Goal: Task Accomplishment & Management: Use online tool/utility

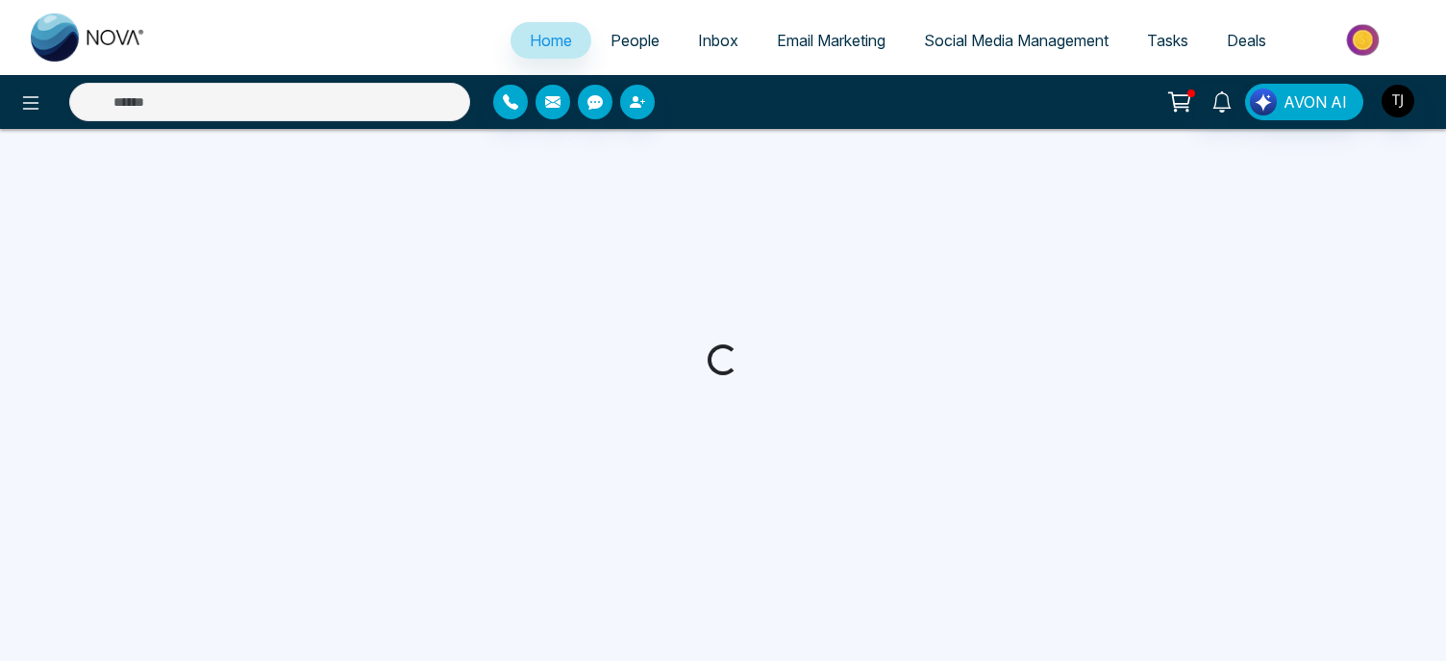
select select "*"
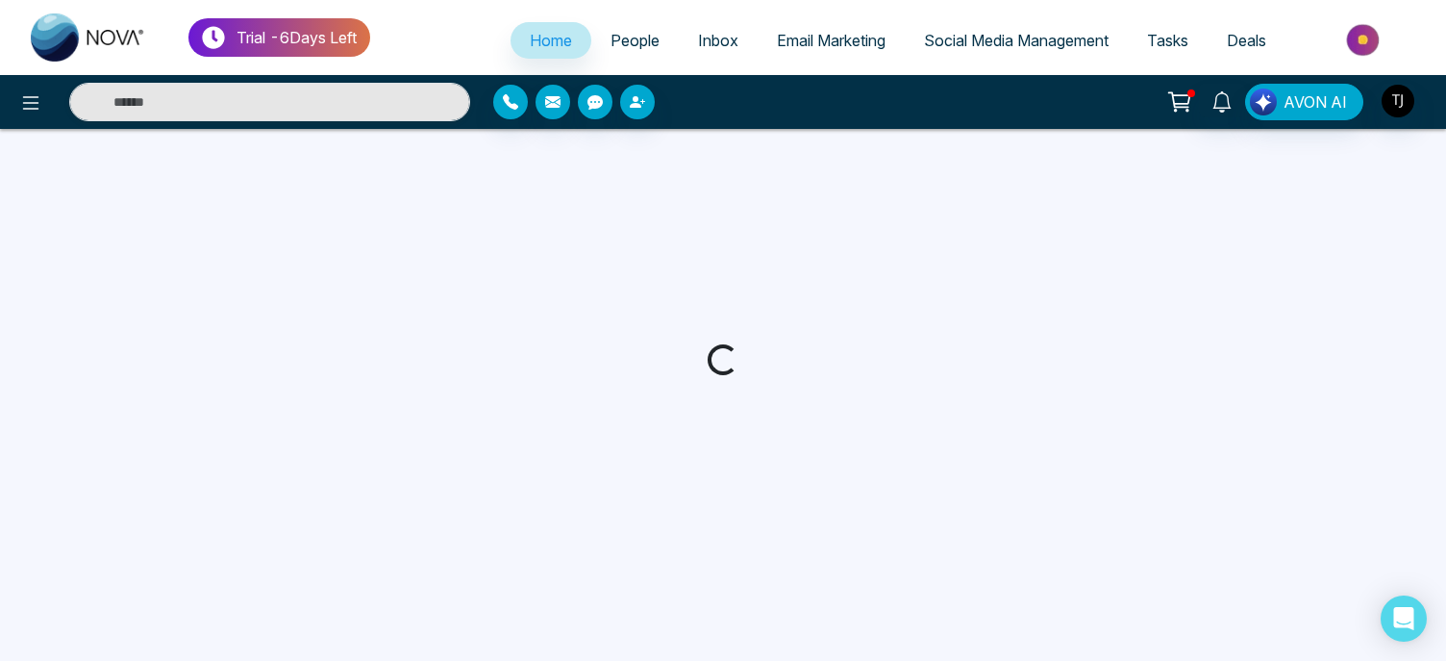
select select "*"
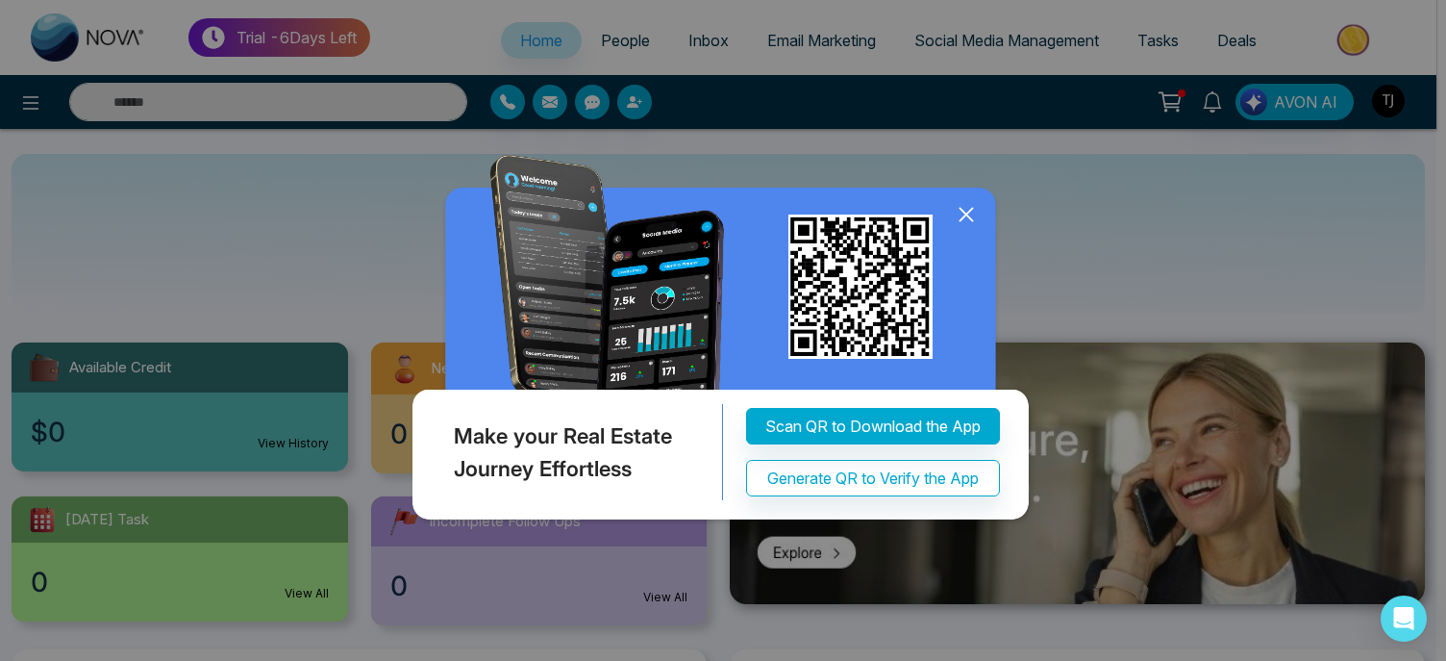
click at [960, 208] on icon at bounding box center [966, 214] width 13 height 13
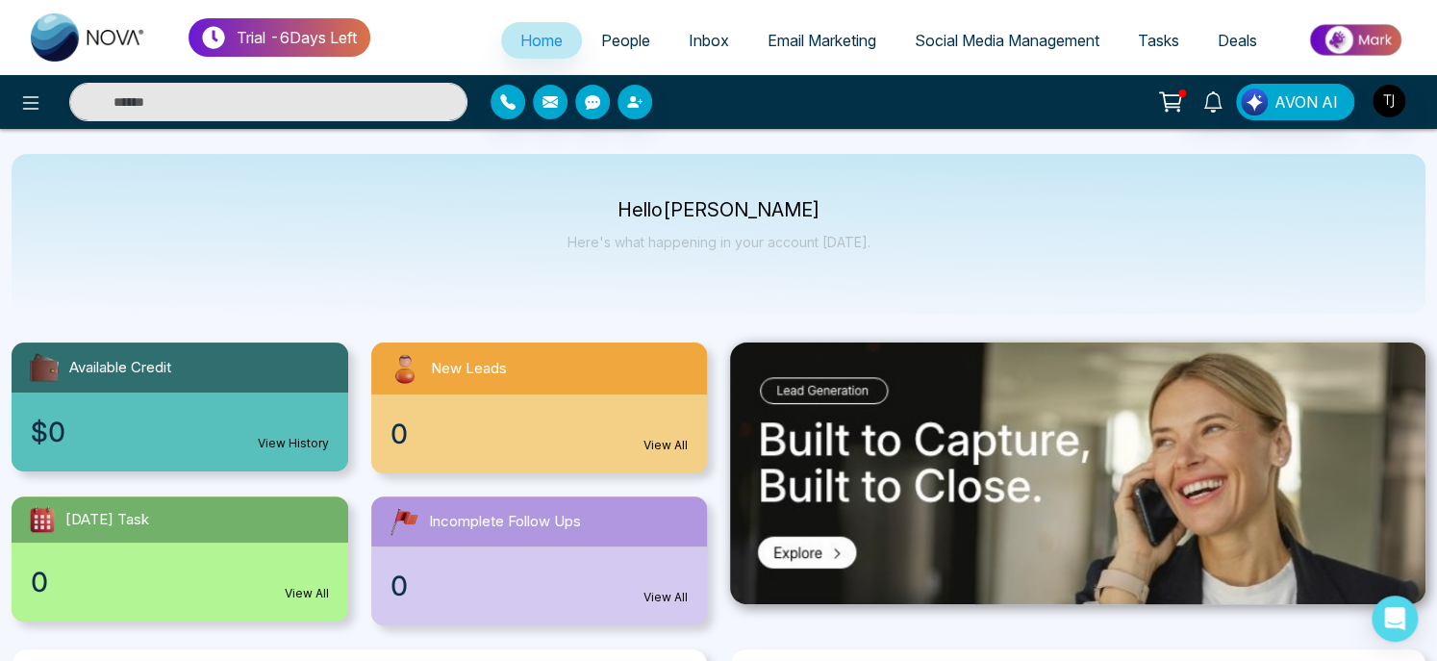
click at [831, 44] on span "Email Marketing" at bounding box center [821, 40] width 109 height 19
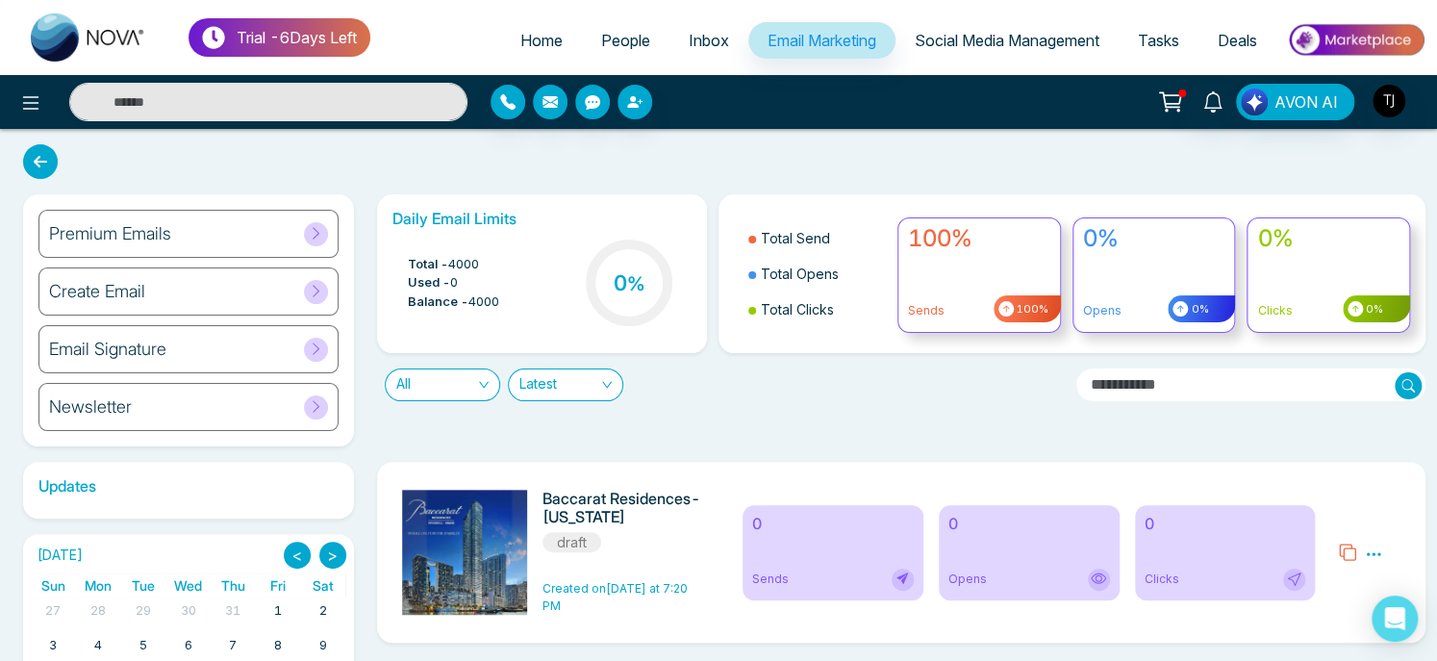
click at [831, 44] on span "Email Marketing" at bounding box center [821, 40] width 109 height 19
click at [314, 404] on icon at bounding box center [316, 406] width 14 height 14
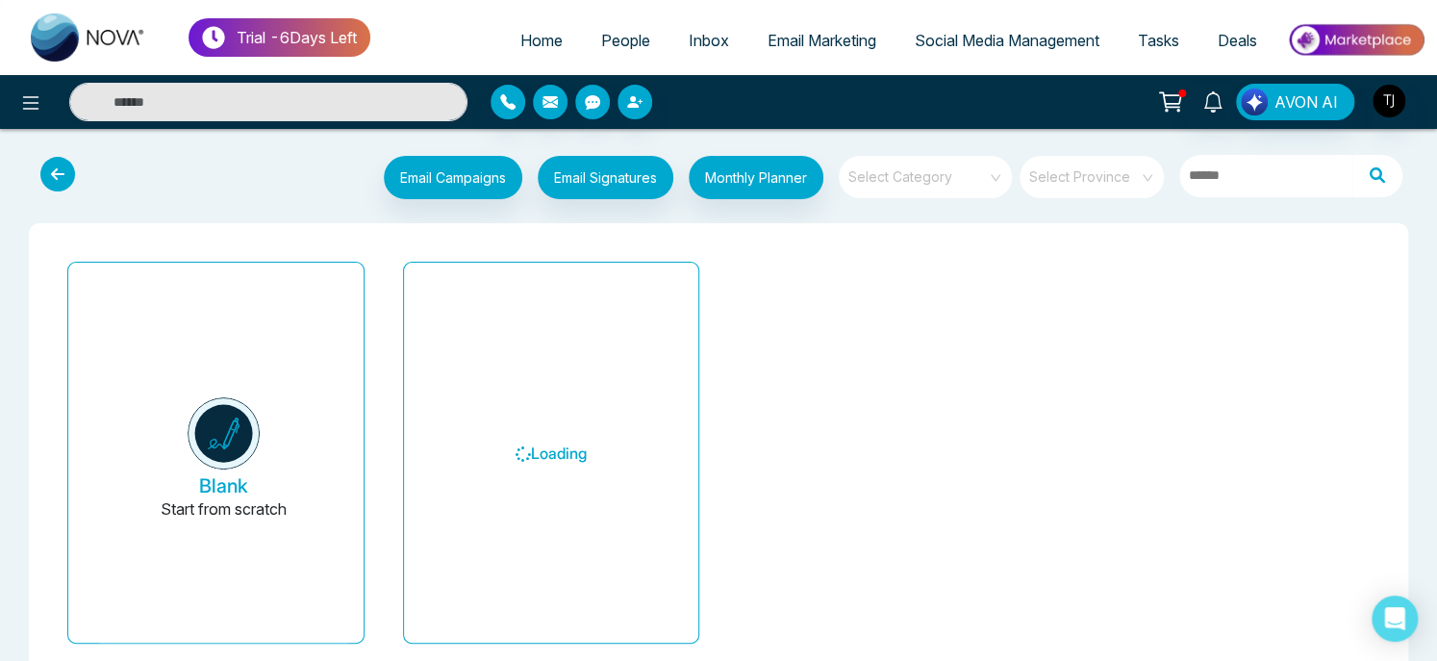
scroll to position [59, 0]
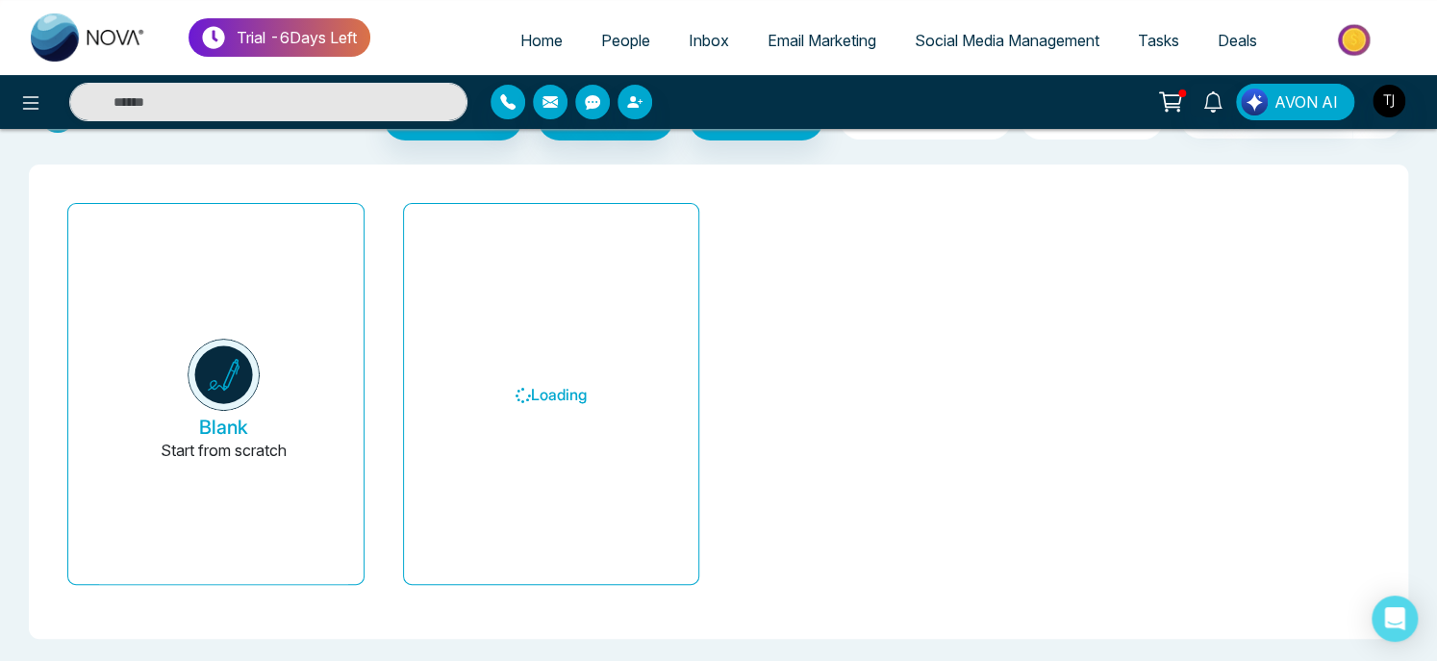
click at [384, 369] on div "Loading" at bounding box center [552, 401] width 336 height 413
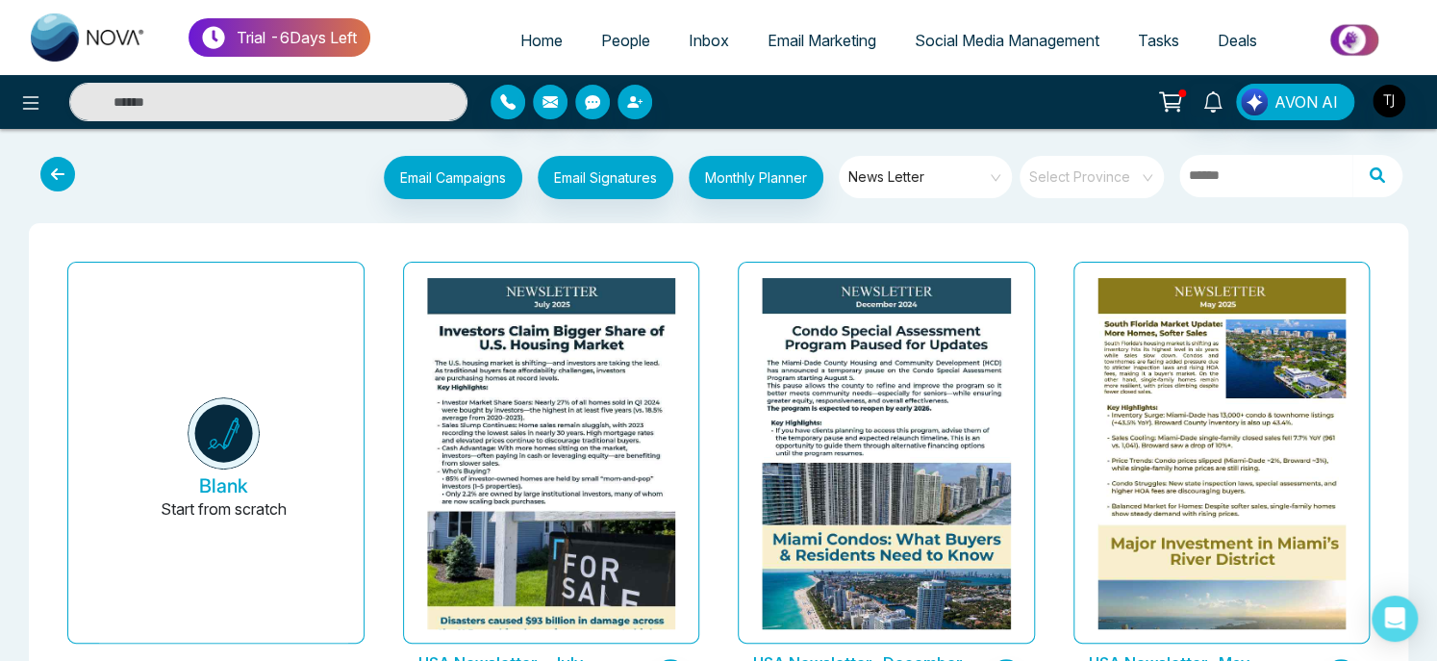
click at [814, 39] on span "Email Marketing" at bounding box center [821, 40] width 109 height 19
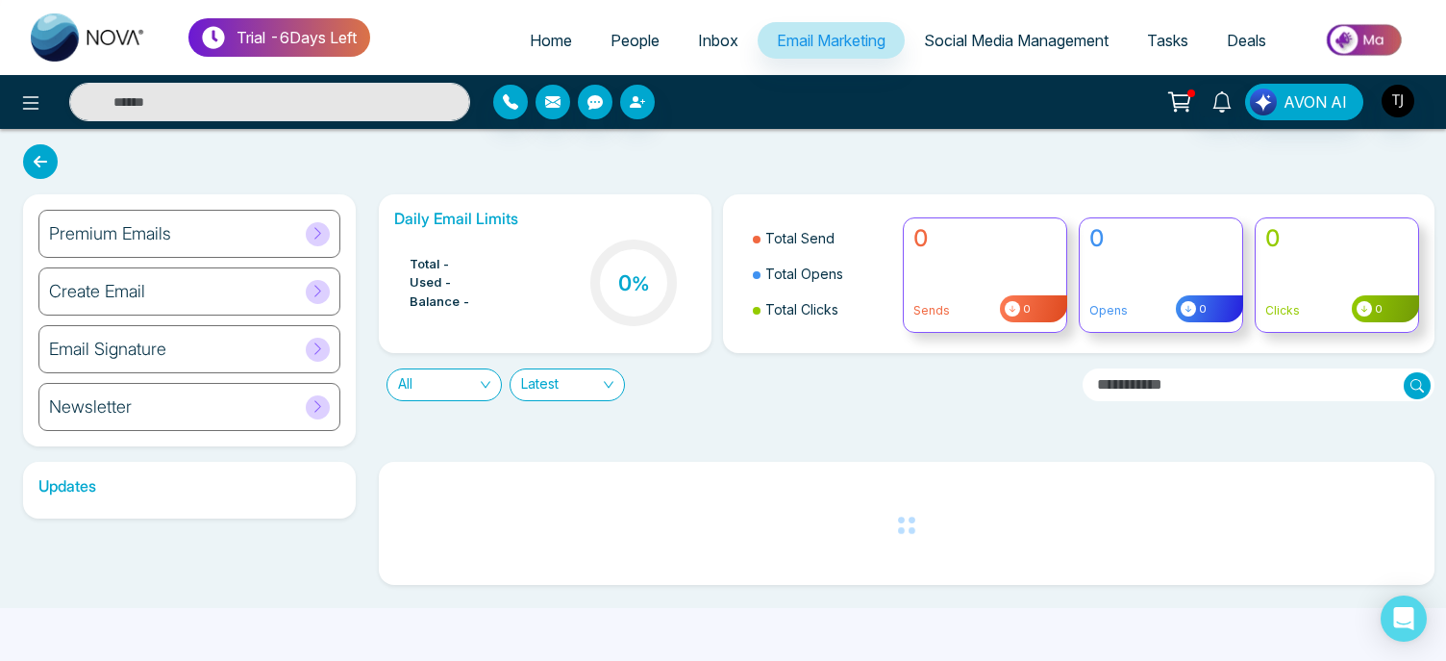
click at [373, 418] on div "Daily Email Limits Total - Used - Balance - 0 % Total Send Total Opens Total Cl…" at bounding box center [900, 320] width 1067 height 252
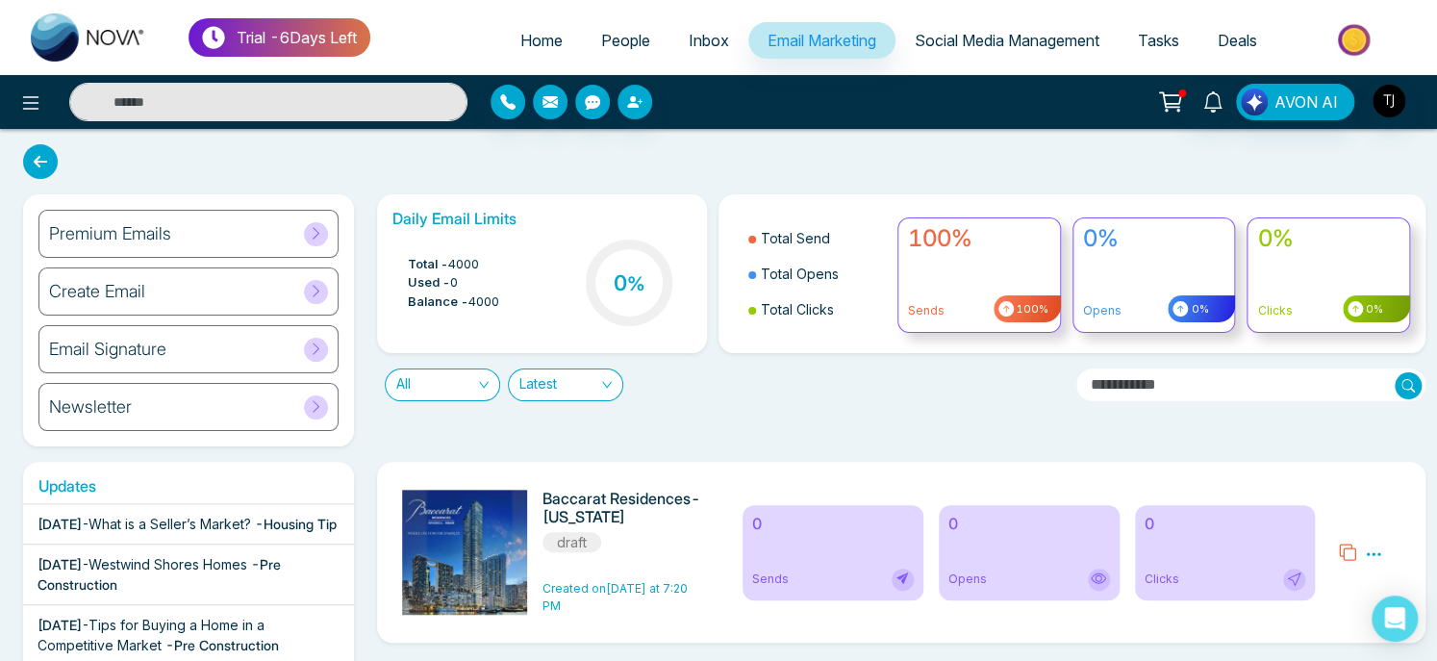
click at [230, 244] on div "Premium Emails" at bounding box center [188, 234] width 300 height 48
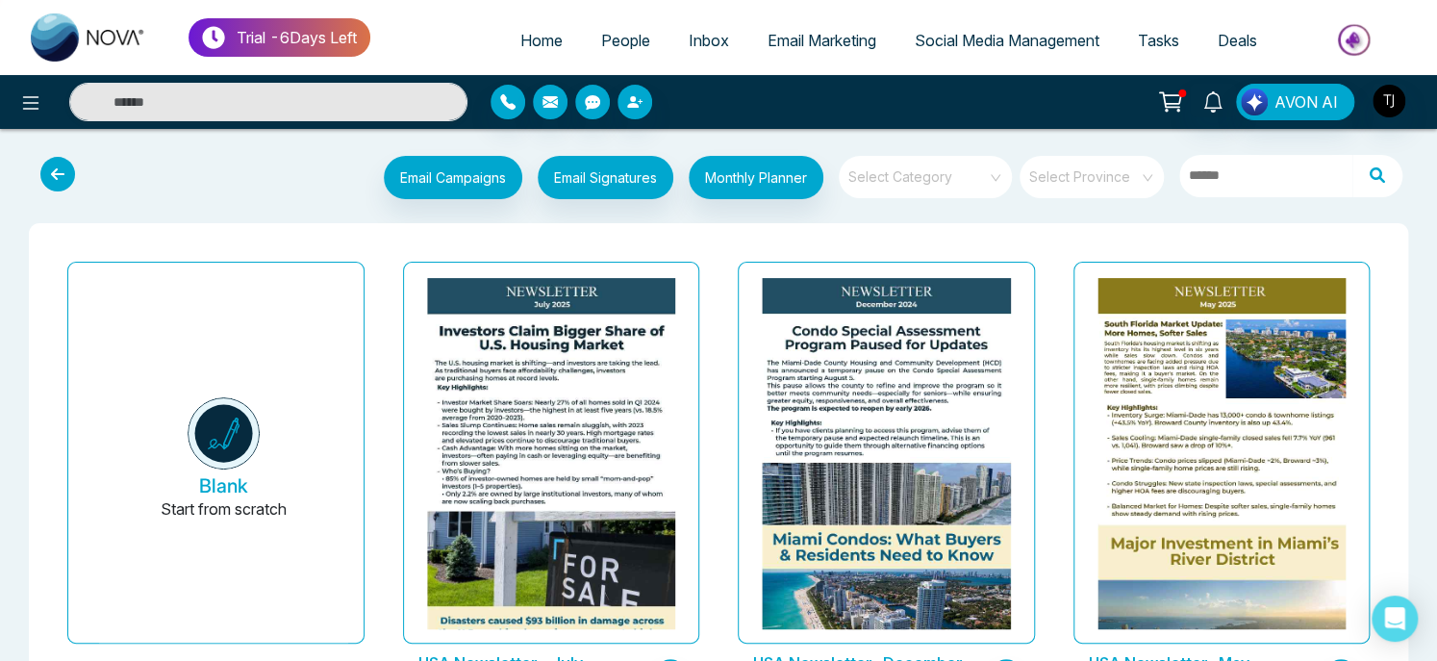
click at [382, 386] on div "Blank Start from scratch" at bounding box center [216, 489] width 336 height 470
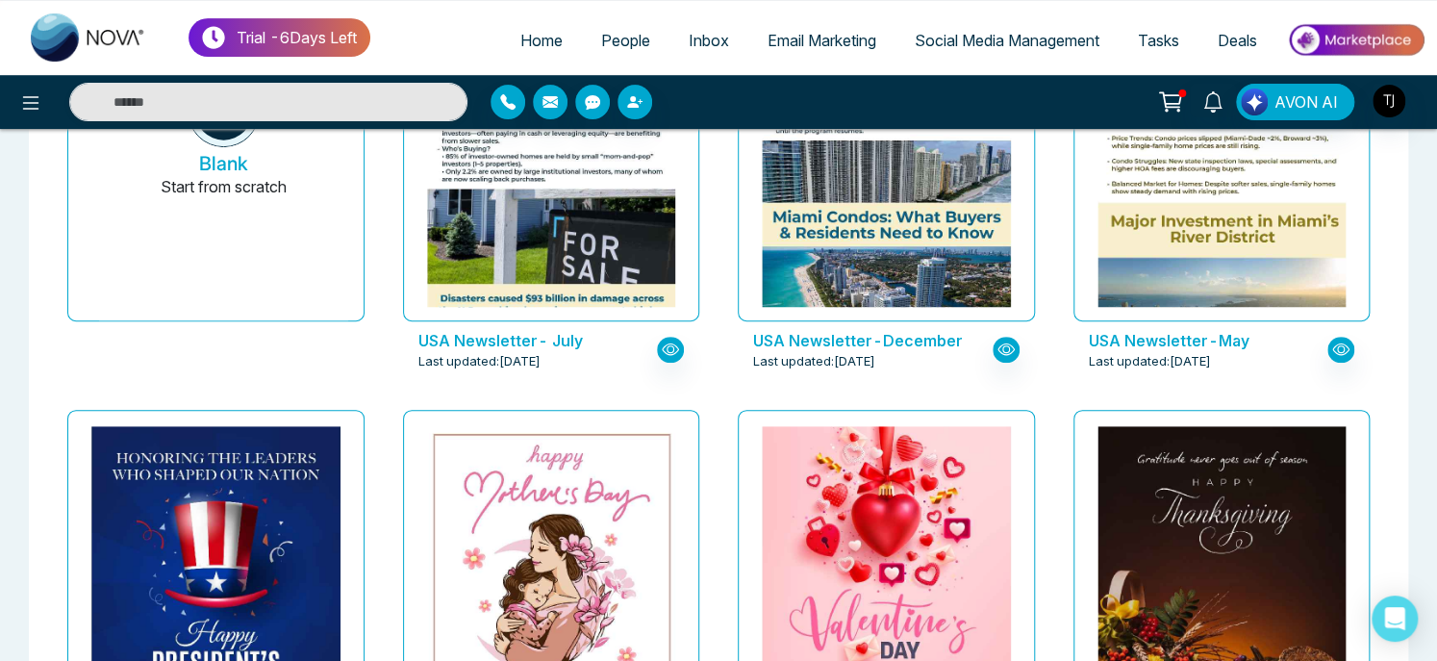
scroll to position [192, 0]
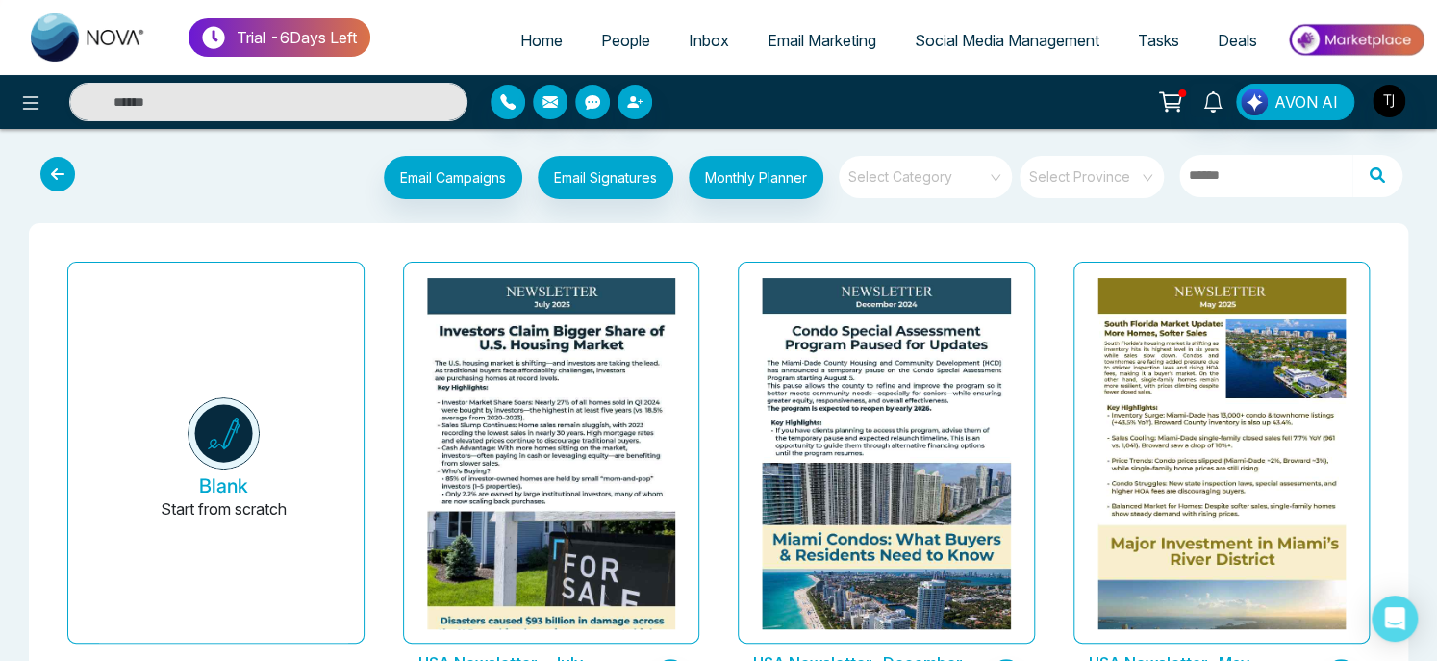
click at [876, 182] on input "search" at bounding box center [918, 170] width 138 height 29
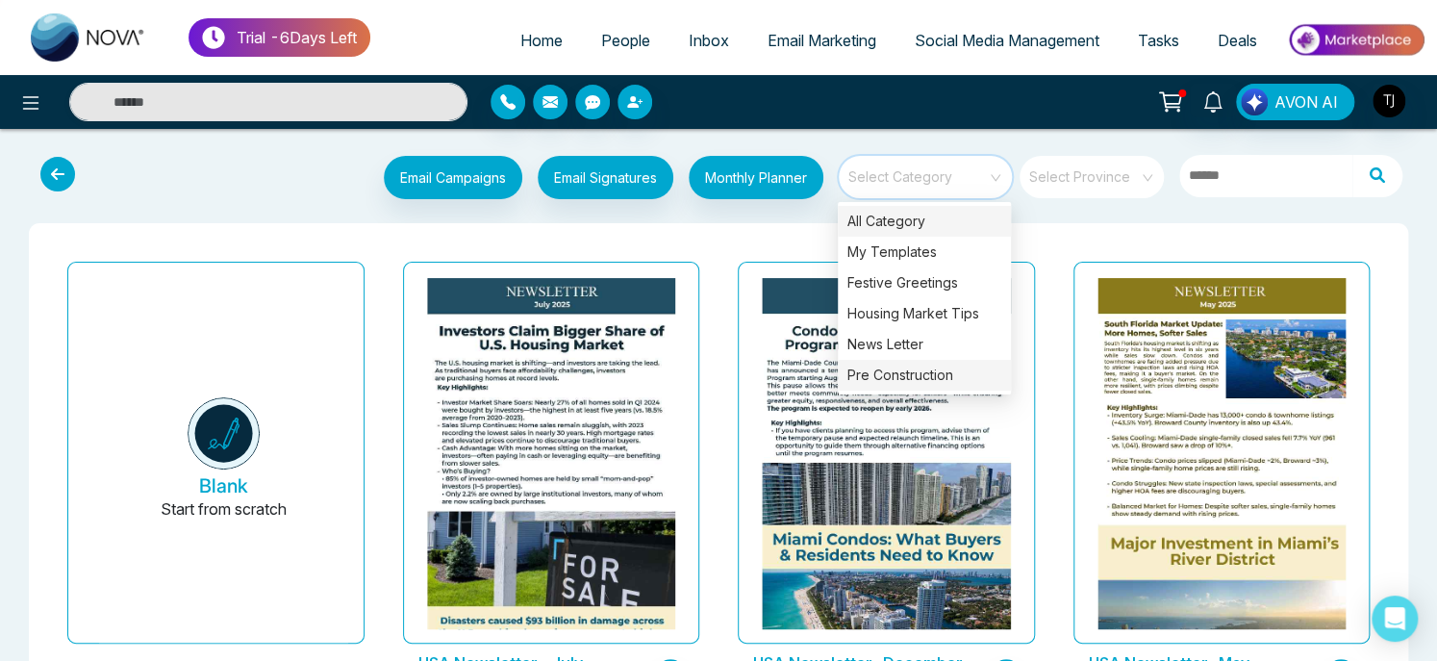
click at [890, 366] on div "Pre Construction" at bounding box center [924, 375] width 173 height 31
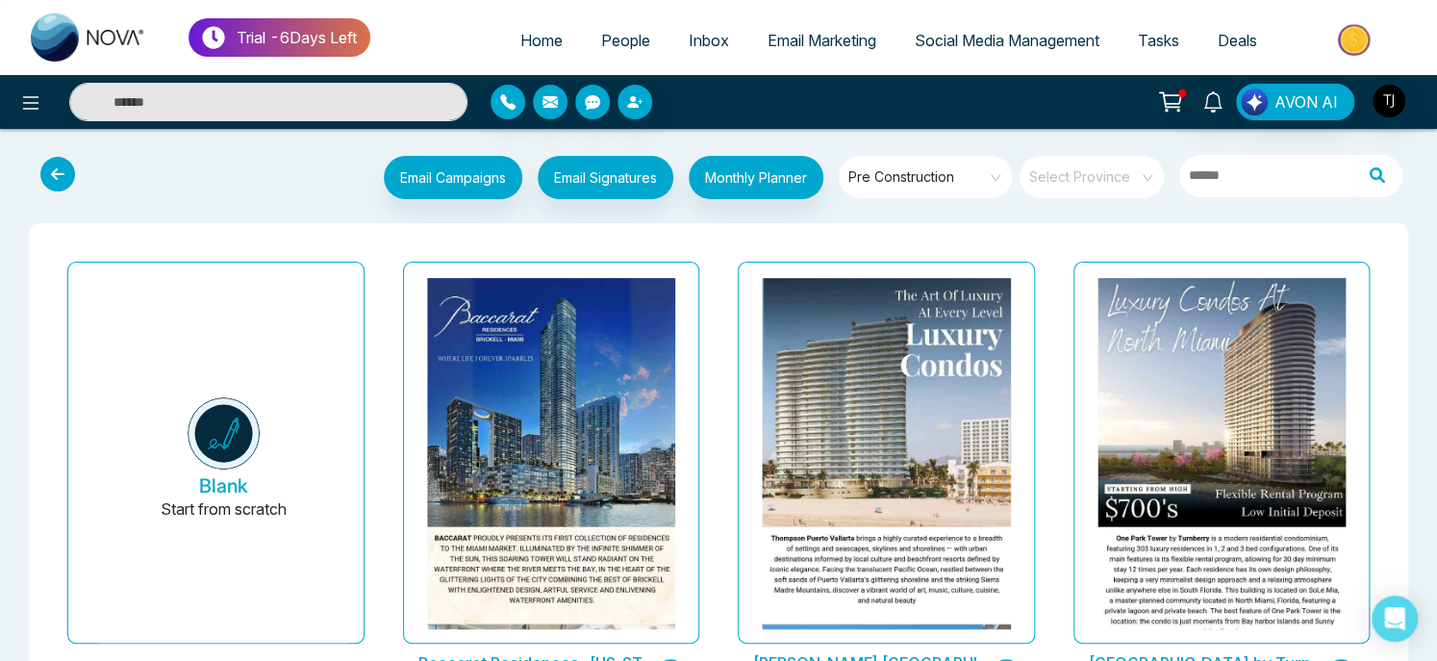
click at [965, 185] on span "Pre Construction" at bounding box center [926, 177] width 157 height 29
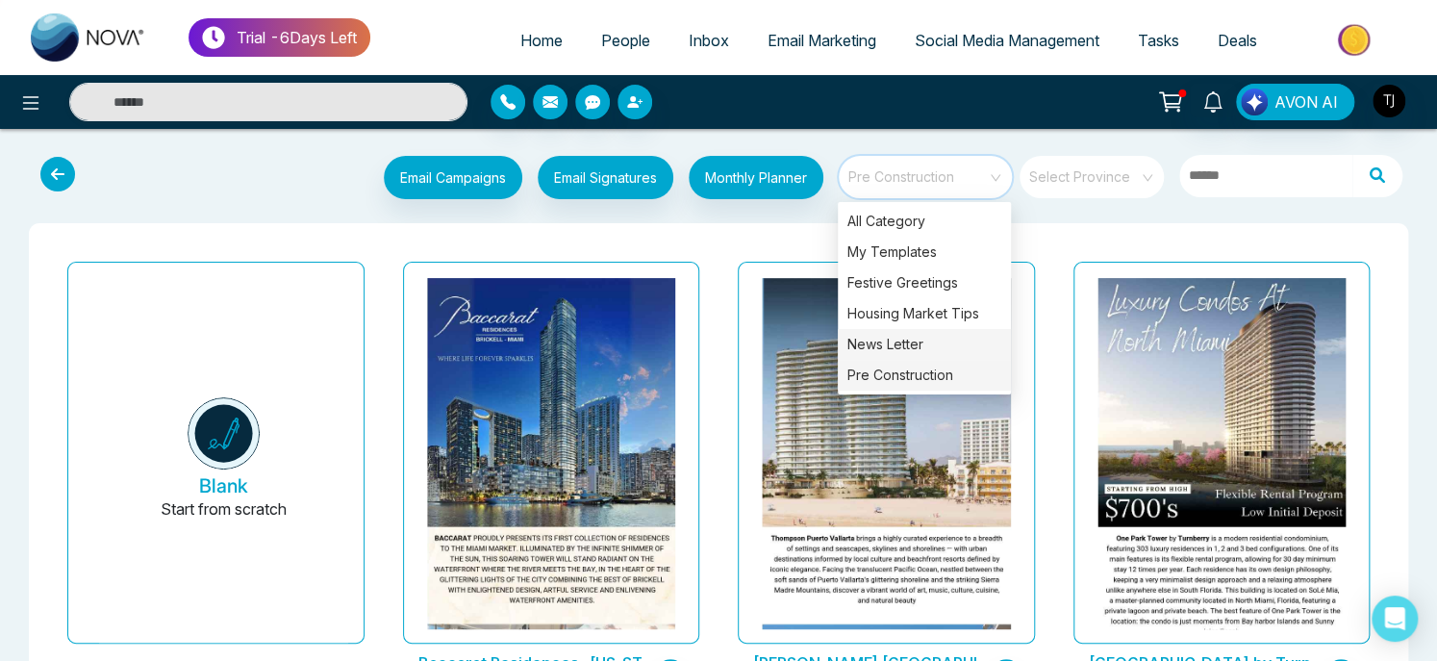
click at [912, 344] on div "News Letter" at bounding box center [924, 344] width 173 height 31
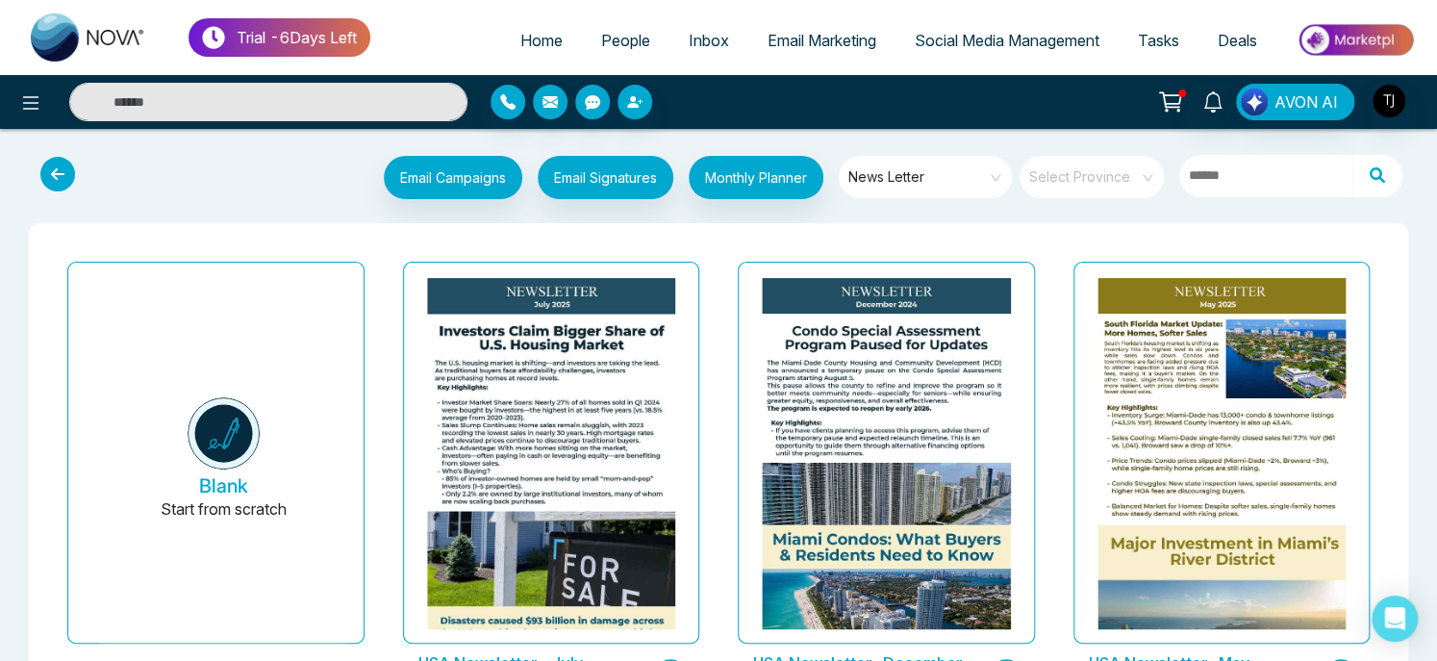
click at [935, 179] on span "News Letter" at bounding box center [926, 177] width 157 height 29
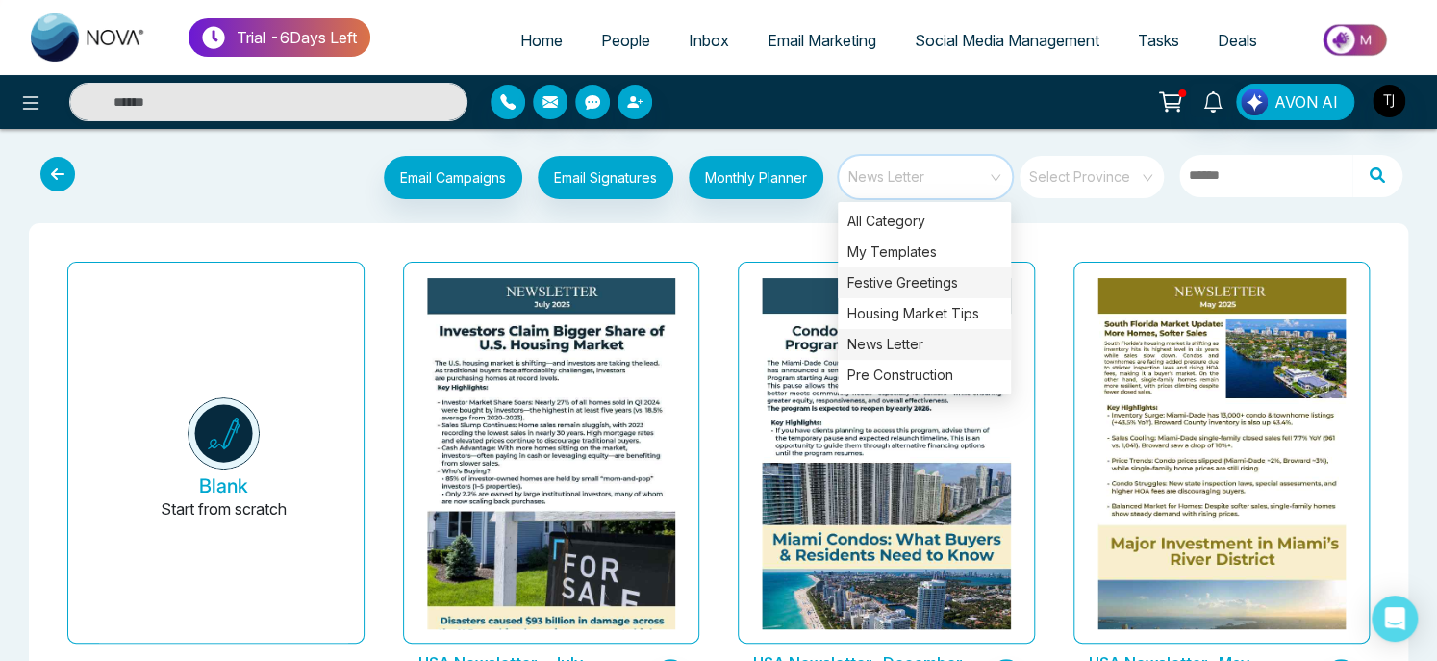
click at [904, 289] on div "Festive Greetings" at bounding box center [924, 282] width 173 height 31
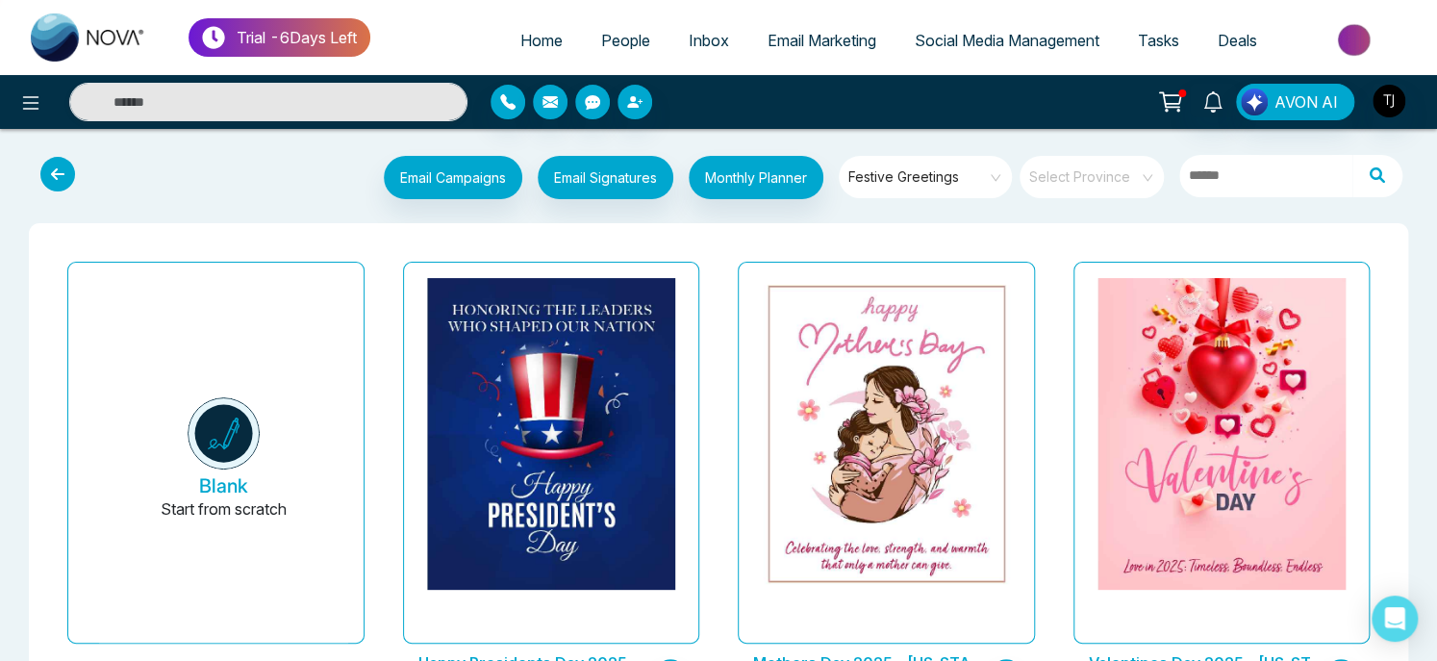
click at [1040, 259] on div "Mothers Day 2025- Florida Last updated: Aug 20, 2025" at bounding box center [886, 489] width 336 height 470
click at [989, 189] on span "Festive Greetings" at bounding box center [926, 177] width 157 height 29
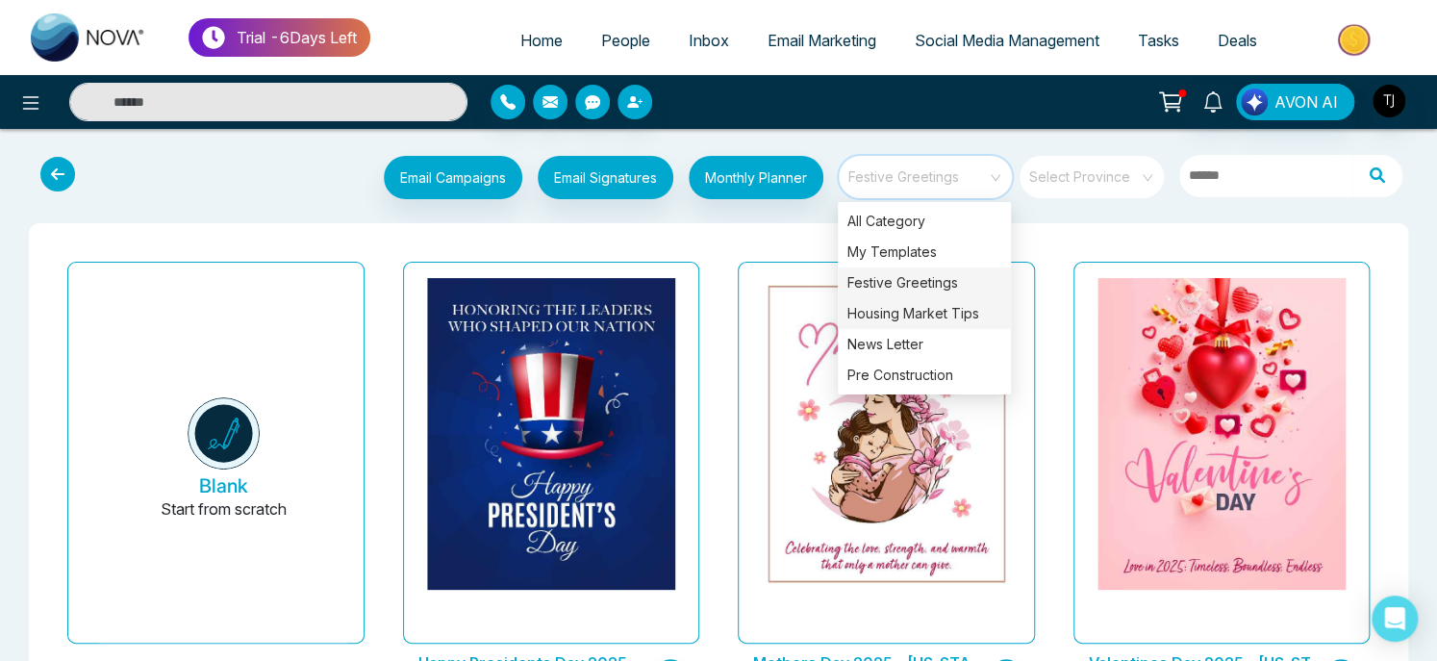
click at [939, 313] on div "Housing Market Tips" at bounding box center [924, 313] width 173 height 31
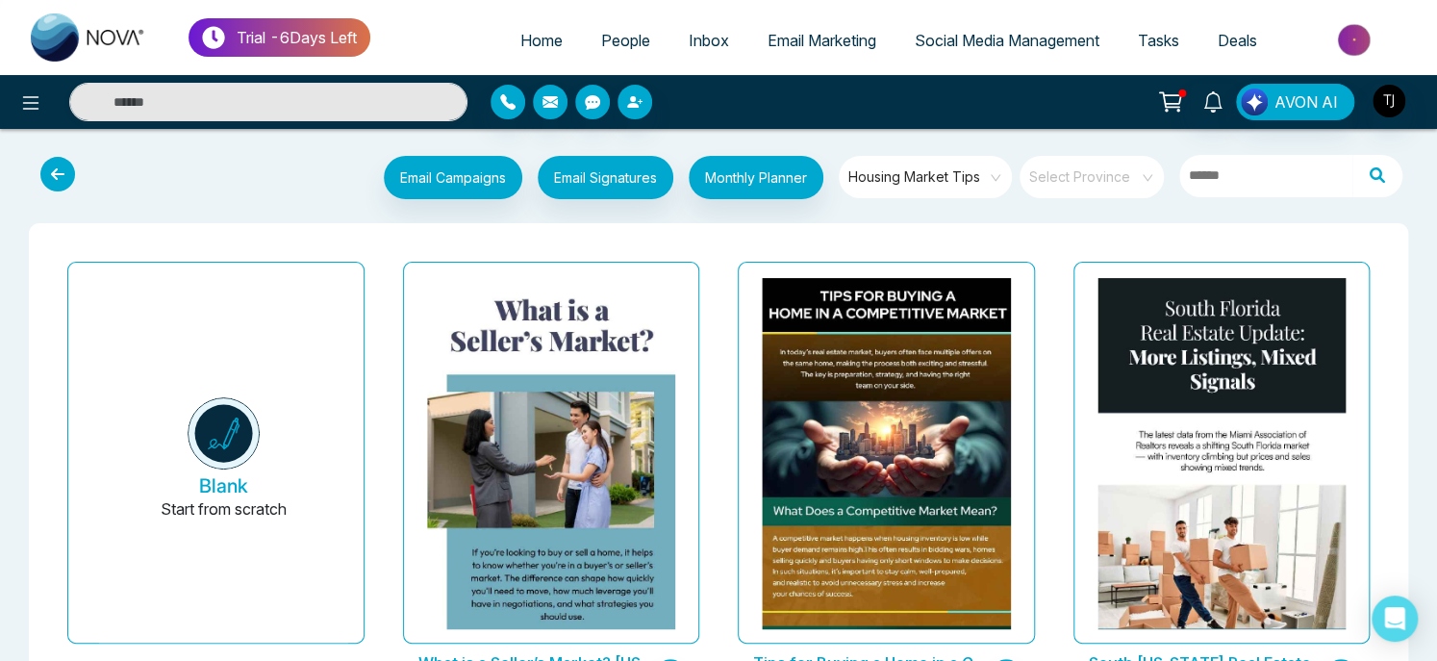
click at [965, 180] on span "Housing Market Tips" at bounding box center [926, 177] width 157 height 29
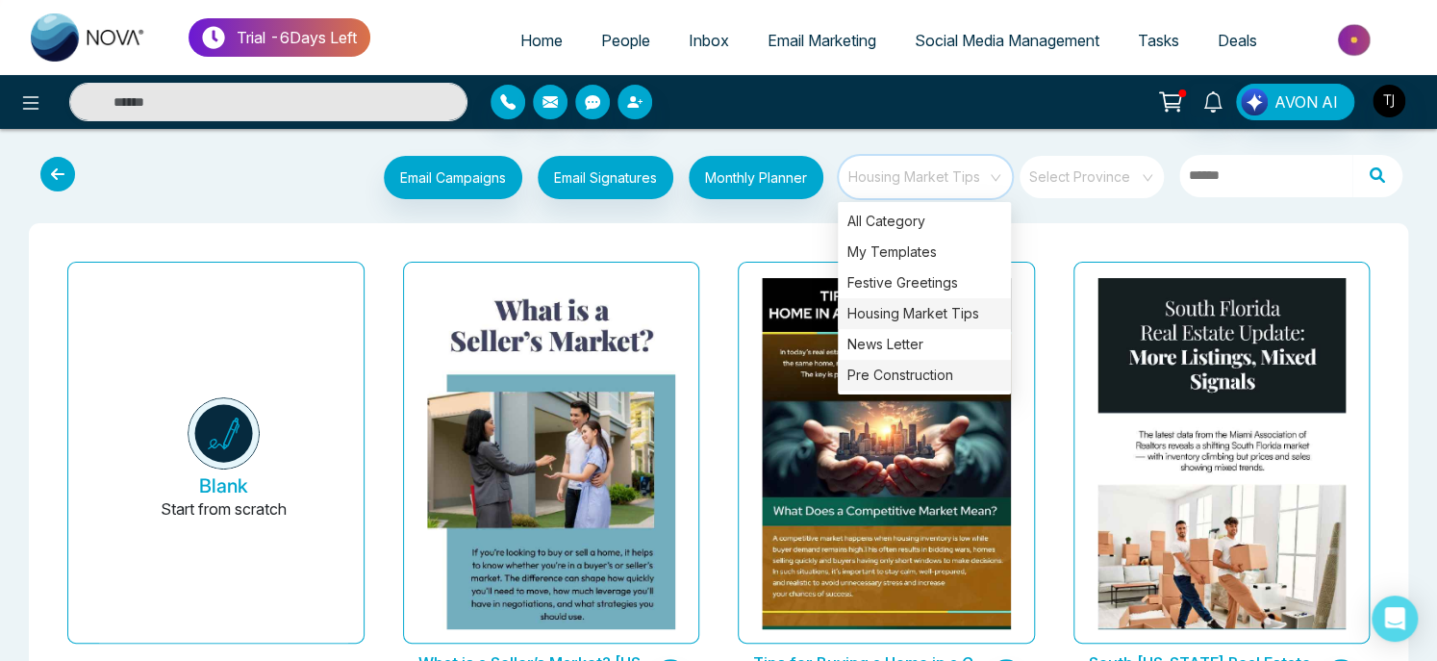
click at [917, 381] on div "Pre Construction" at bounding box center [924, 375] width 173 height 31
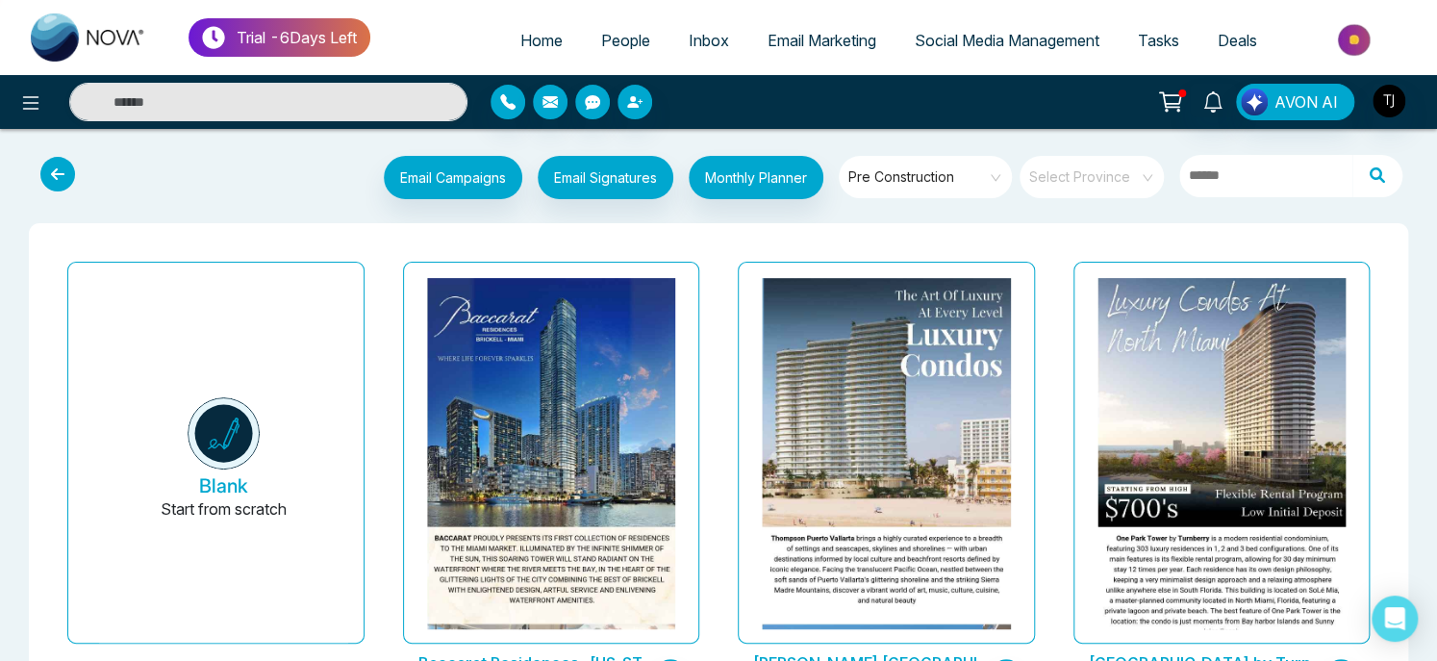
click at [1052, 263] on div "Thompson Puerto Vallarta Last updated: Aug 8, 2025" at bounding box center [886, 489] width 336 height 470
click at [15, 196] on div "Email Campaigns Start from scratch? View my campaigns Email Signatures Monthly …" at bounding box center [718, 179] width 1406 height 63
